Goal: Information Seeking & Learning: Learn about a topic

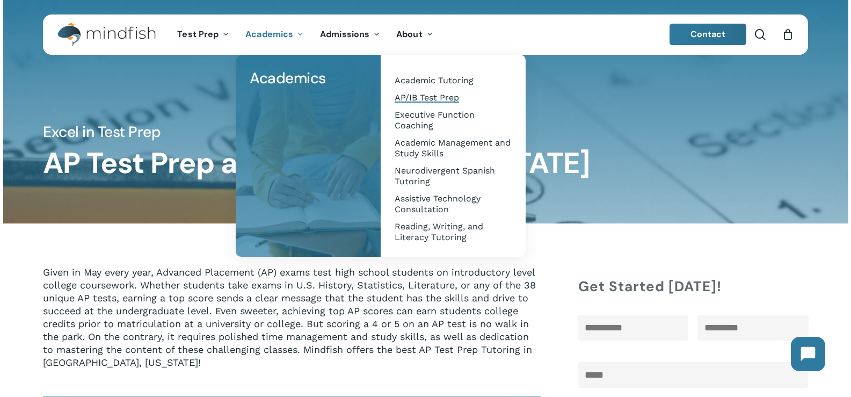
click at [428, 95] on span "AP/IB Test Prep" at bounding box center [427, 97] width 64 height 10
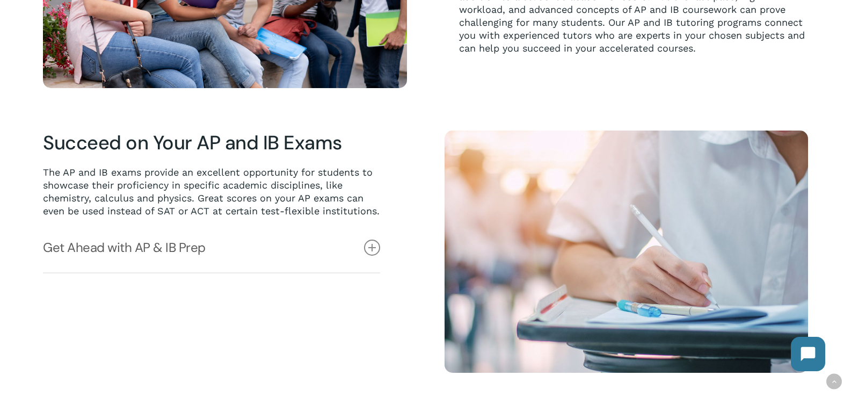
scroll to position [483, 0]
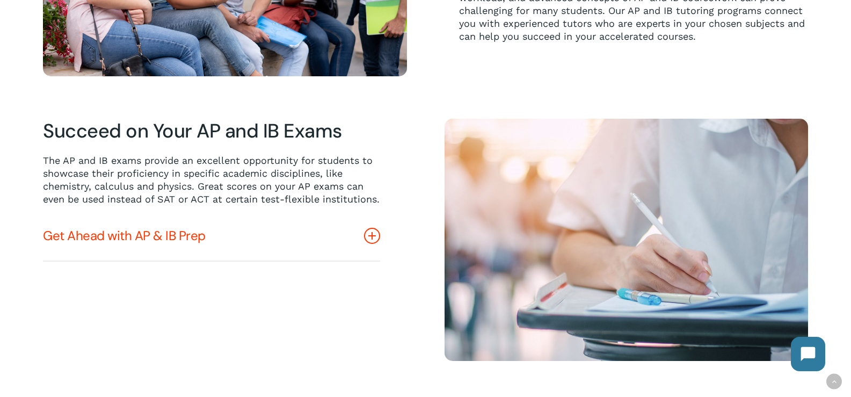
click at [369, 244] on icon at bounding box center [372, 236] width 16 height 16
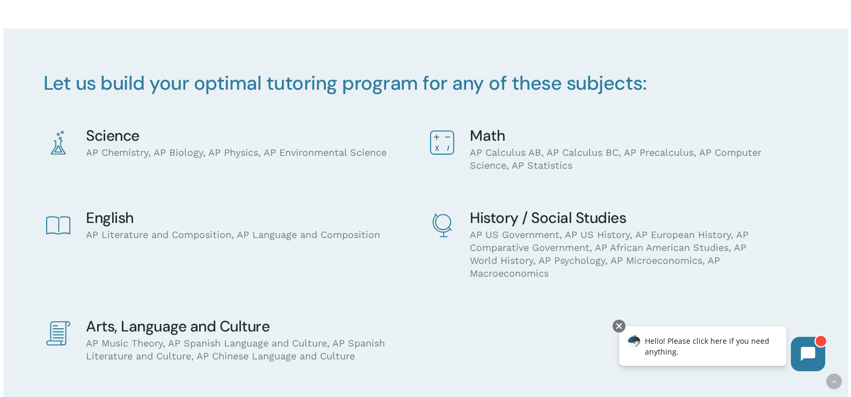
scroll to position [859, 0]
click at [489, 226] on h4 "History / Social Studies" at bounding box center [621, 217] width 303 height 16
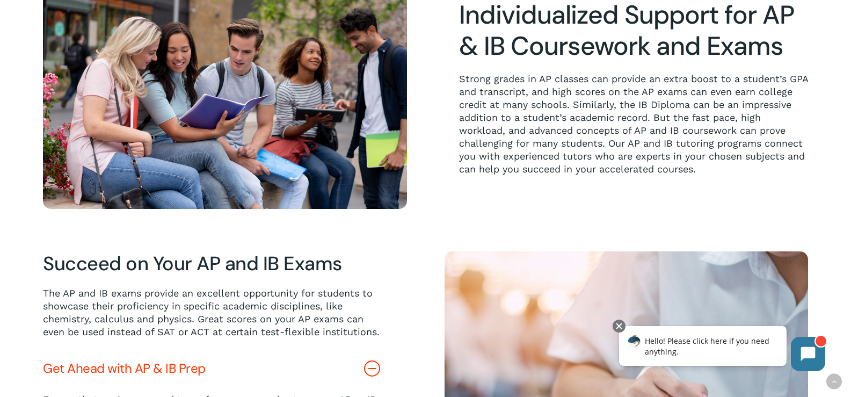
scroll to position [0, 0]
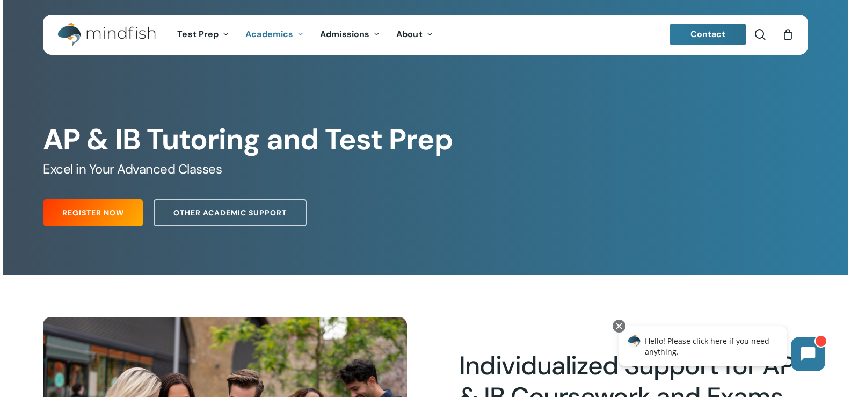
click at [126, 32] on img "Main Menu" at bounding box center [101, 35] width 88 height 24
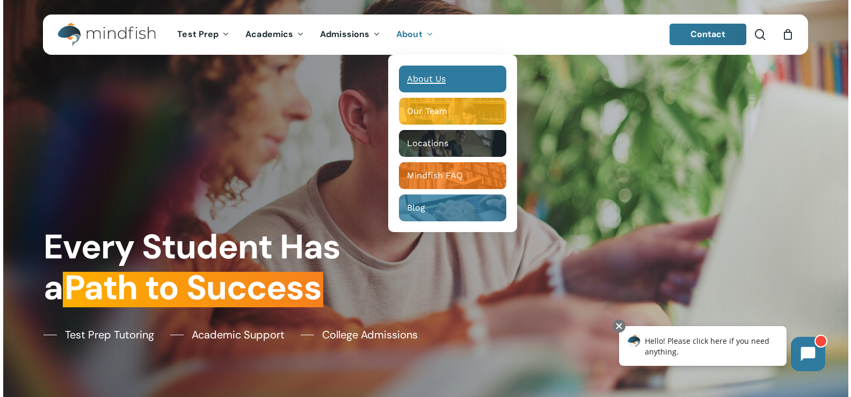
click at [431, 81] on span "About Us" at bounding box center [426, 79] width 39 height 10
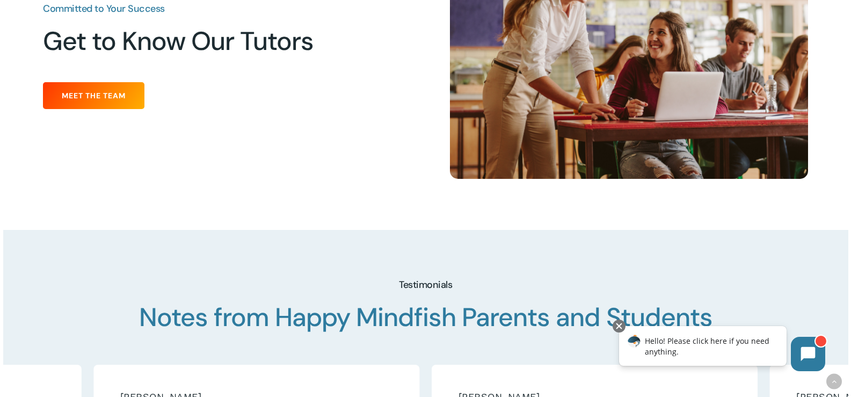
scroll to position [1396, 0]
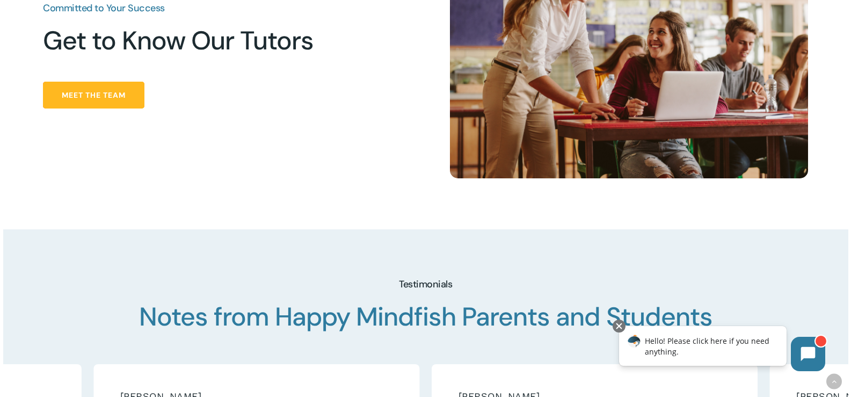
drag, startPoint x: 112, startPoint y: 96, endPoint x: 87, endPoint y: 99, distance: 25.5
click at [112, 94] on span "Meet the Team" at bounding box center [94, 95] width 64 height 11
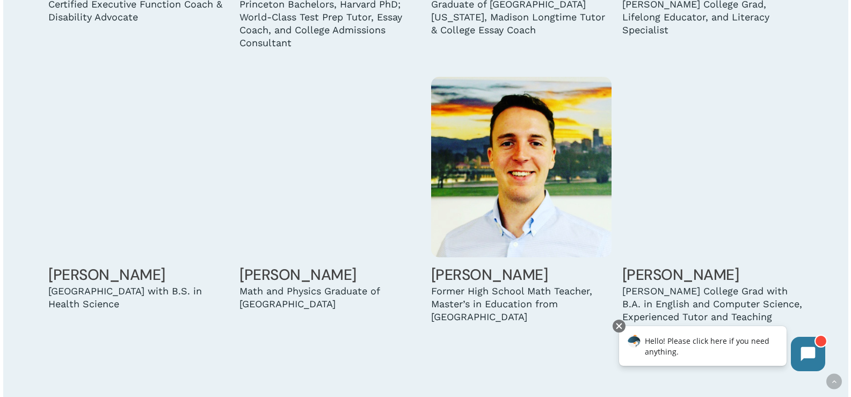
scroll to position [1289, 0]
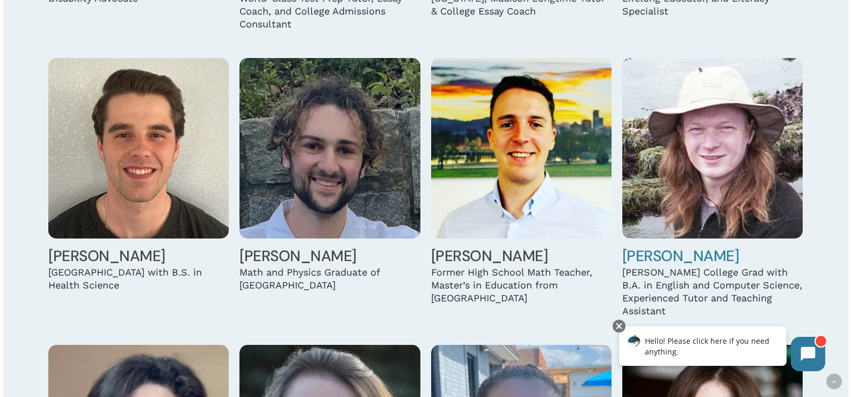
click at [725, 128] on img at bounding box center [712, 148] width 180 height 180
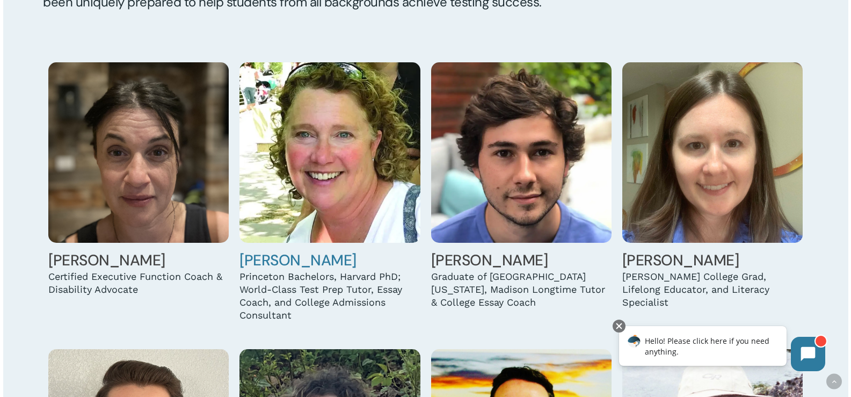
scroll to position [1181, 0]
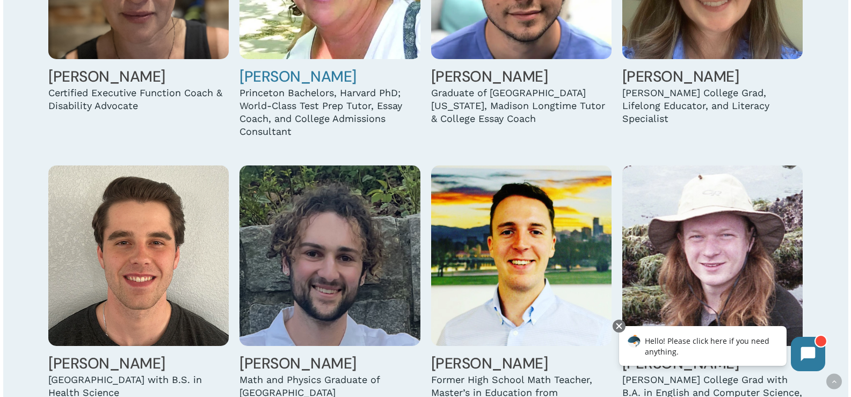
click at [352, 121] on div "Princeton Bachelors, Harvard PhD; World-Class Test Prep Tutor, Essay Coach, and…" at bounding box center [329, 112] width 180 height 52
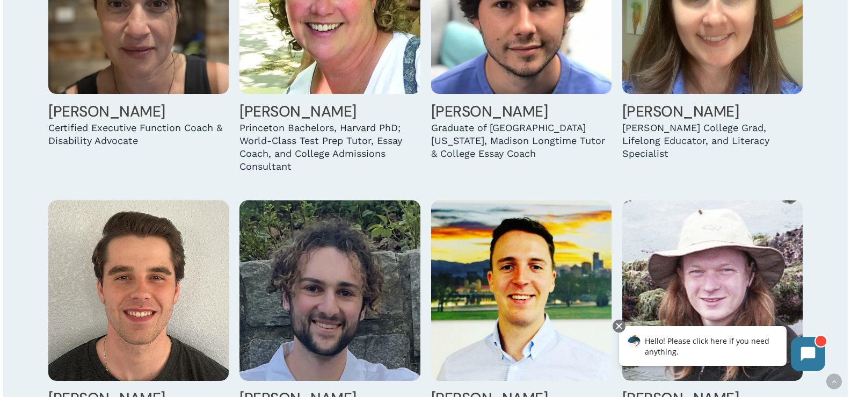
scroll to position [1128, 0]
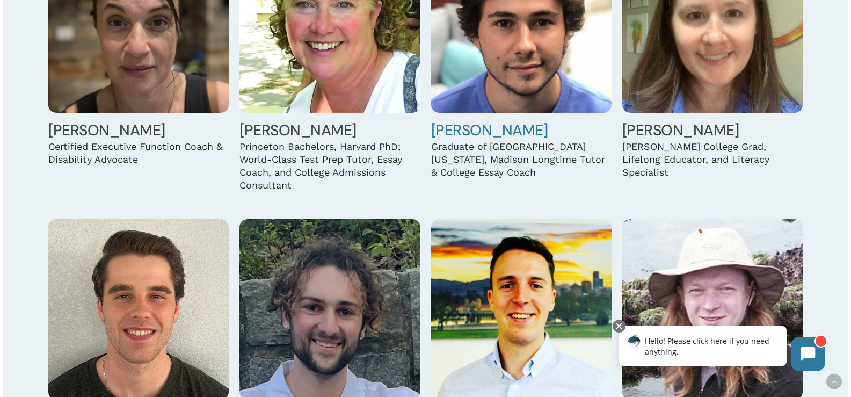
click at [485, 63] on img at bounding box center [521, 22] width 180 height 180
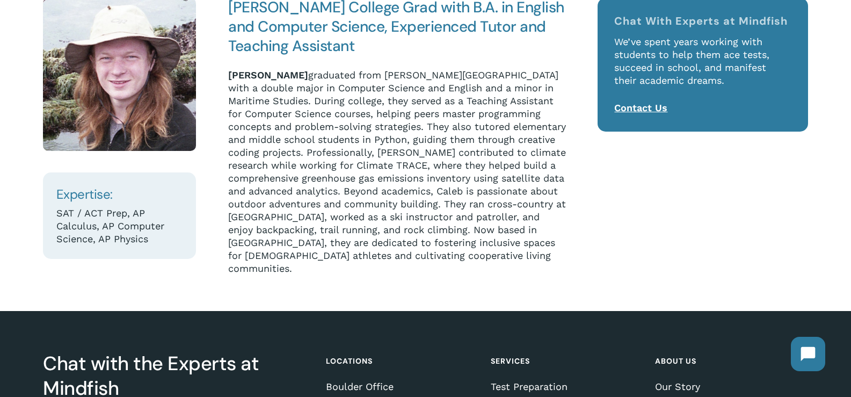
scroll to position [215, 0]
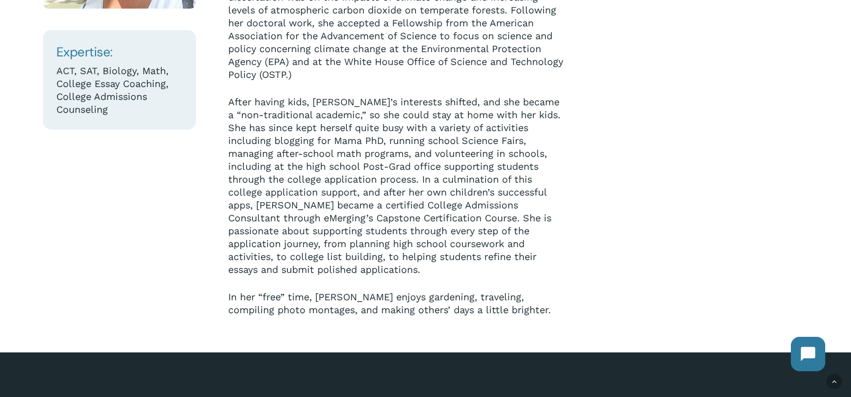
scroll to position [322, 0]
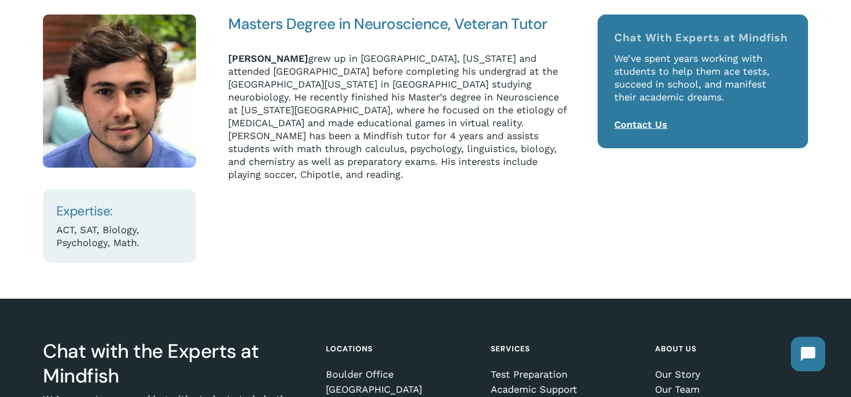
scroll to position [215, 0]
